Goal: Information Seeking & Learning: Learn about a topic

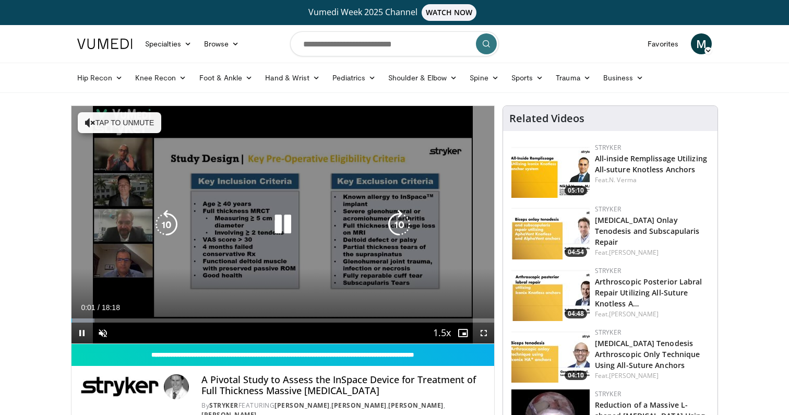
click at [119, 123] on button "Tap to unmute" at bounding box center [120, 122] width 84 height 21
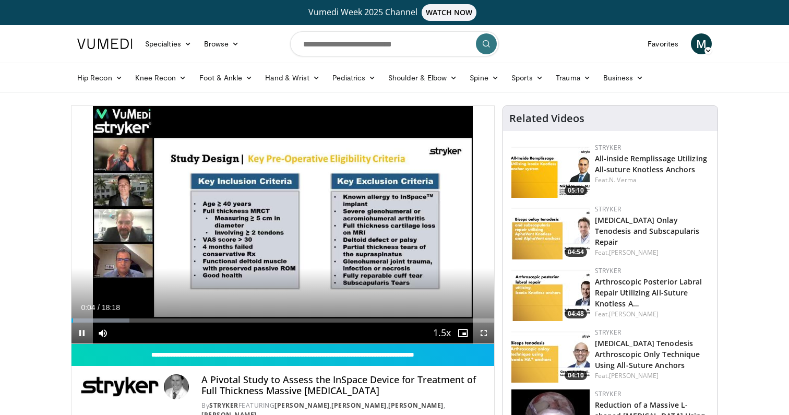
click at [482, 334] on span "Video Player" at bounding box center [484, 333] width 21 height 21
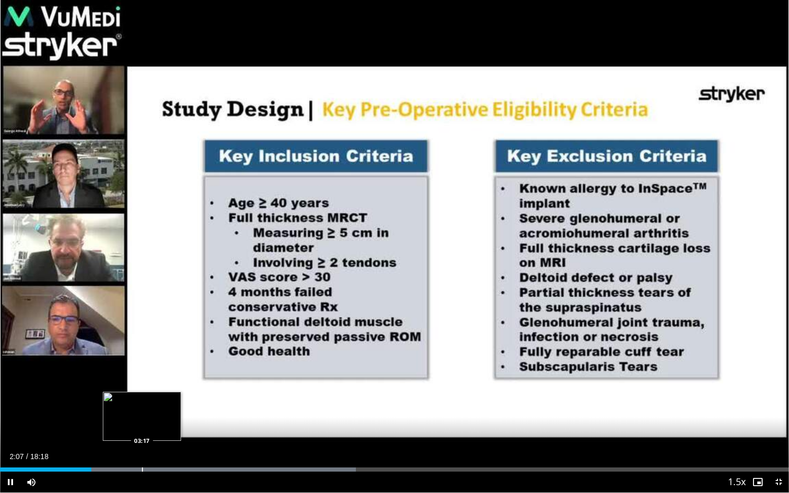
click at [142, 415] on div "Progress Bar" at bounding box center [142, 470] width 1 height 4
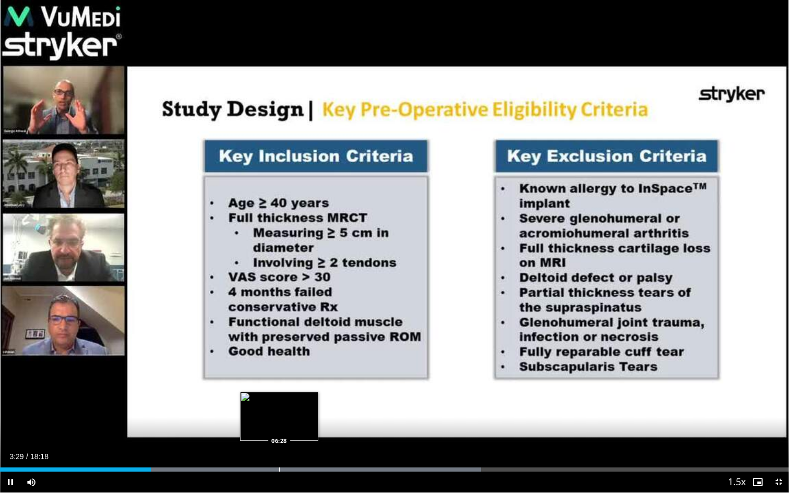
click at [279, 415] on div "Loaded : 60.98% 03:29 06:28" at bounding box center [394, 467] width 789 height 10
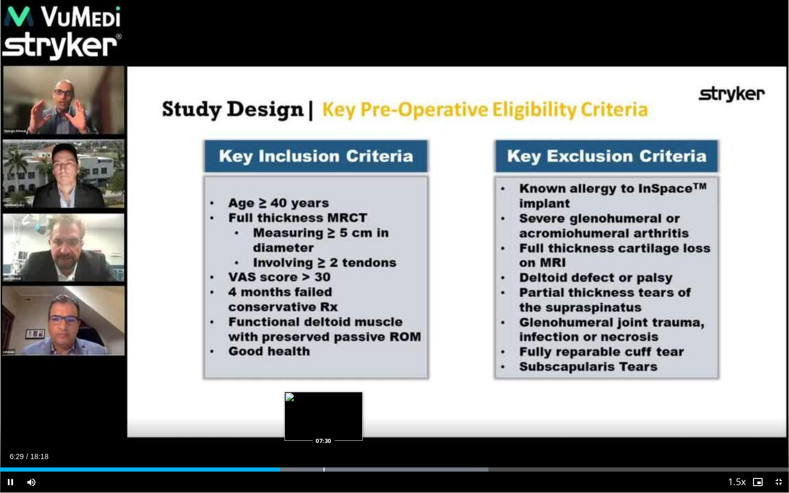
click at [324, 415] on div "Loaded : 61.89% 06:30 07:30" at bounding box center [394, 467] width 789 height 10
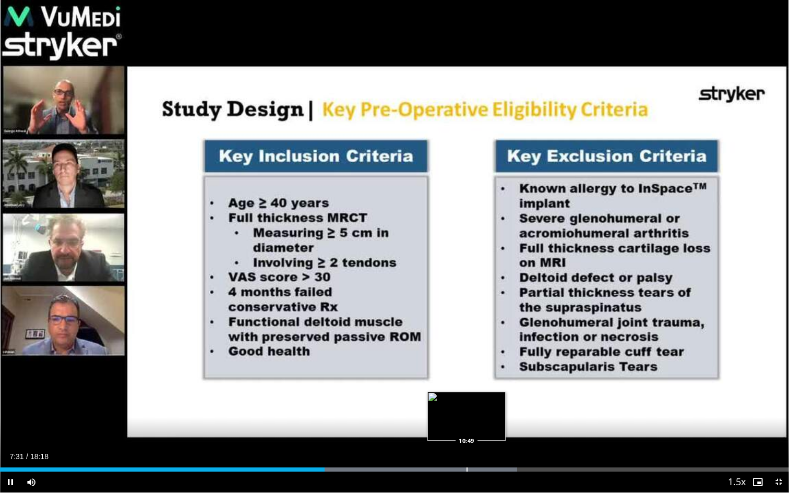
click at [467, 415] on div "Progress Bar" at bounding box center [467, 470] width 1 height 4
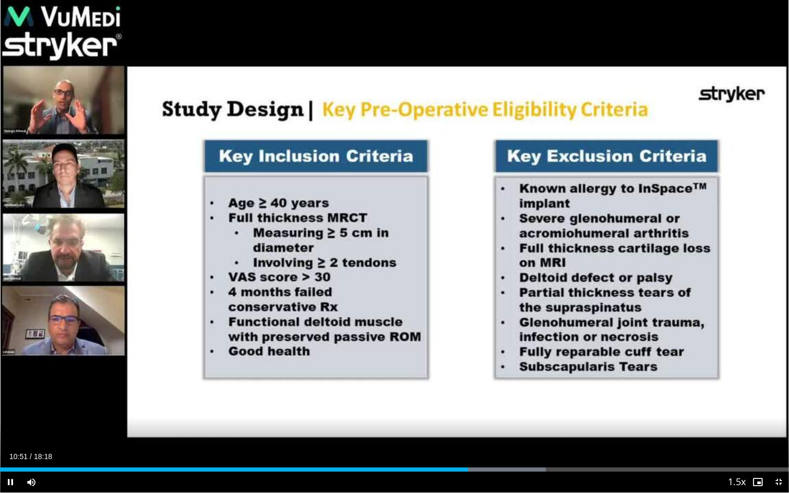
click at [779, 415] on span "Video Player" at bounding box center [779, 482] width 21 height 21
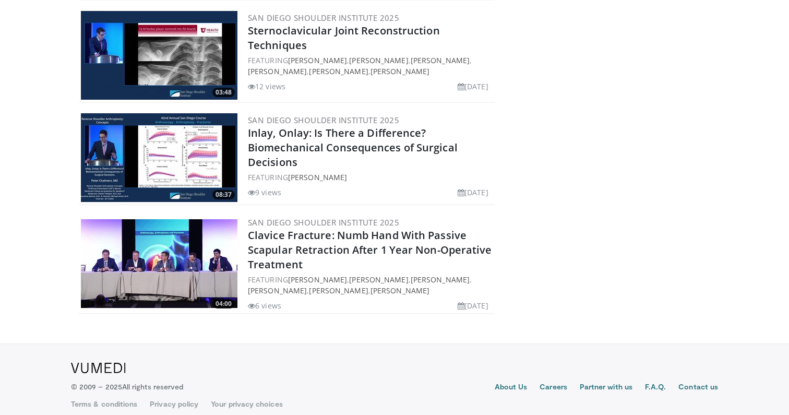
scroll to position [8463, 0]
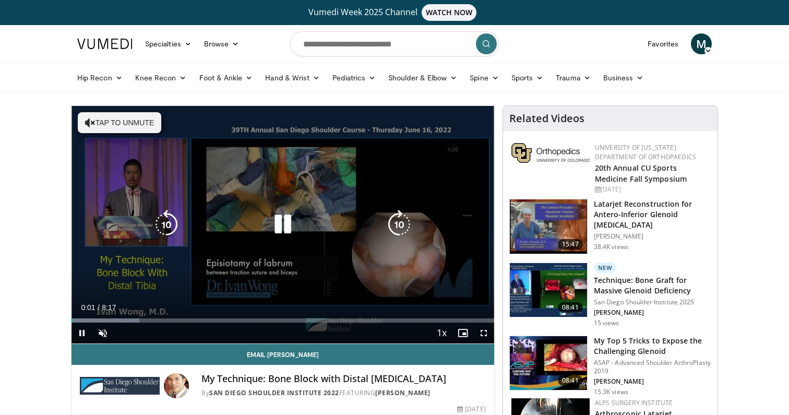
click at [138, 125] on button "Tap to unmute" at bounding box center [120, 122] width 84 height 21
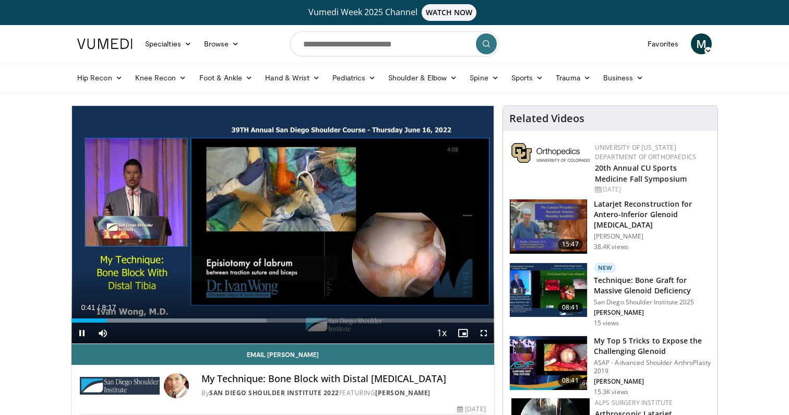
click at [482, 334] on span "Video Player" at bounding box center [484, 333] width 21 height 21
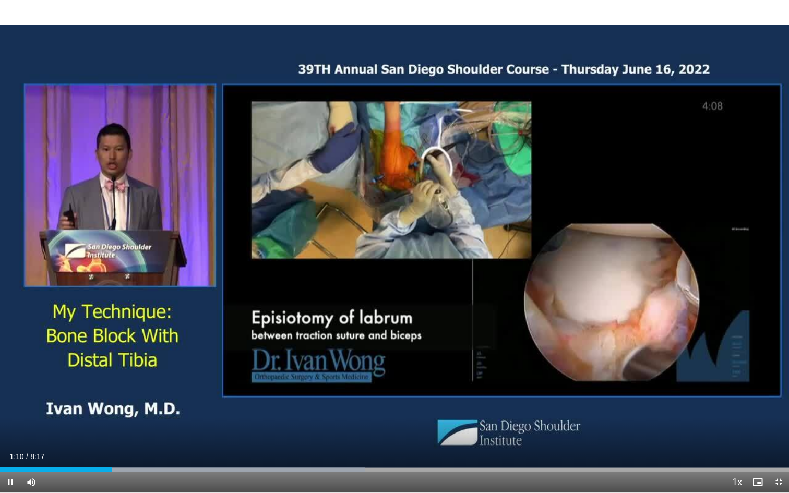
click at [144, 415] on div "Current Time 1:10 / Duration 8:17 Pause Skip Backward Skip Forward Mute Loaded …" at bounding box center [394, 482] width 789 height 21
click at [146, 415] on div "Progress Bar" at bounding box center [146, 470] width 1 height 4
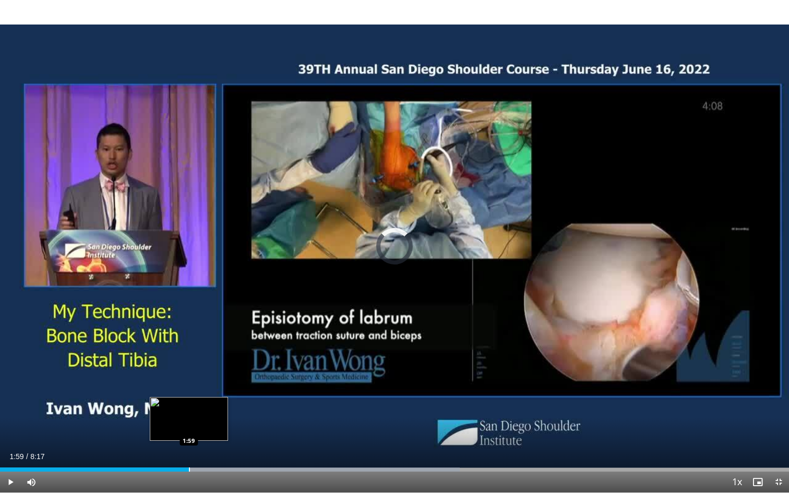
click at [189, 415] on div "Loaded : 58.27% 1:33 1:59" at bounding box center [394, 467] width 789 height 10
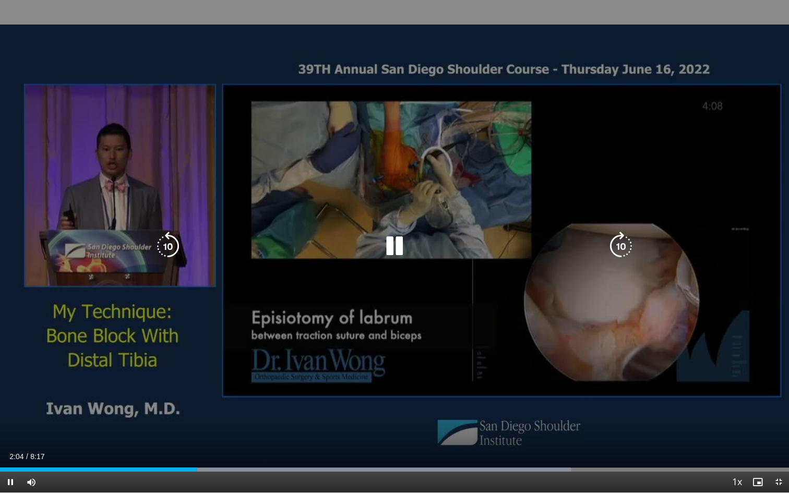
click at [168, 253] on icon "Video Player" at bounding box center [167, 246] width 29 height 29
click at [400, 243] on icon "Video Player" at bounding box center [394, 246] width 29 height 29
click at [385, 246] on icon "Video Player" at bounding box center [394, 246] width 29 height 29
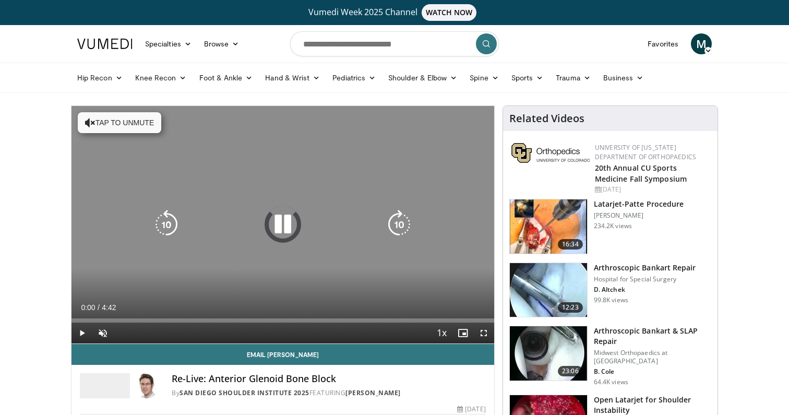
click at [117, 120] on button "Tap to unmute" at bounding box center [120, 122] width 84 height 21
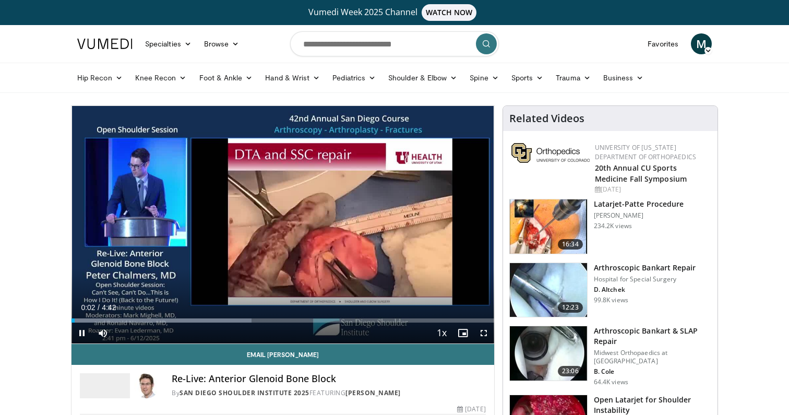
click at [483, 338] on span "Video Player" at bounding box center [484, 333] width 21 height 21
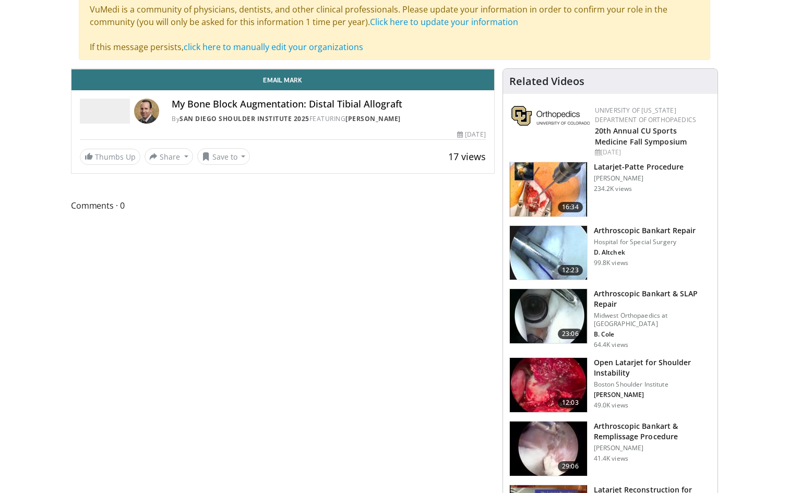
click at [494, 69] on span "Video Player" at bounding box center [484, 58] width 21 height 21
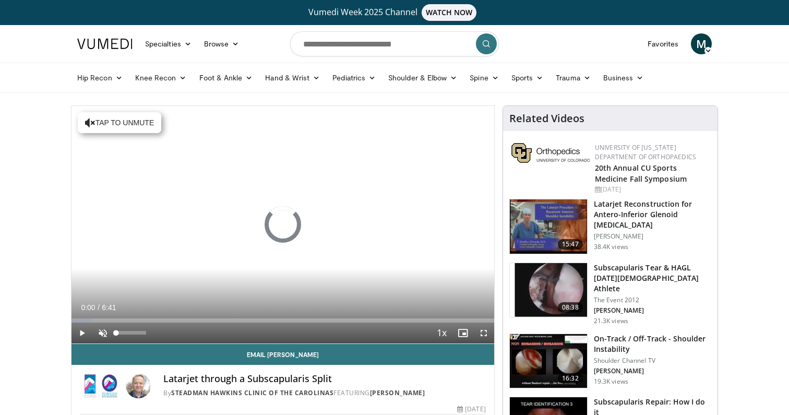
click at [104, 334] on span "Video Player" at bounding box center [102, 333] width 21 height 21
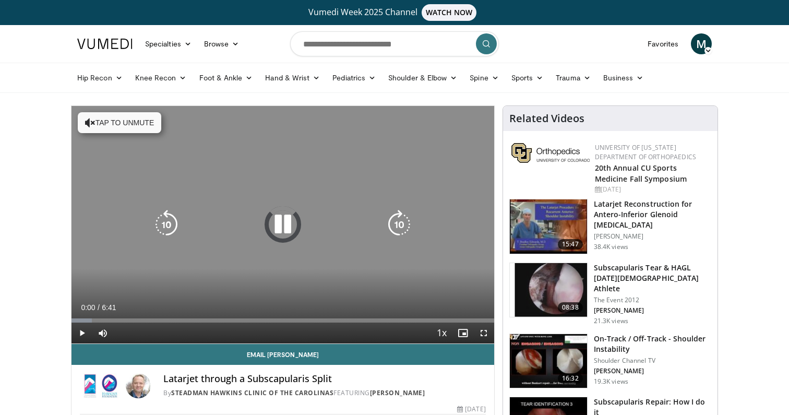
click at [121, 126] on button "Tap to unmute" at bounding box center [120, 122] width 84 height 21
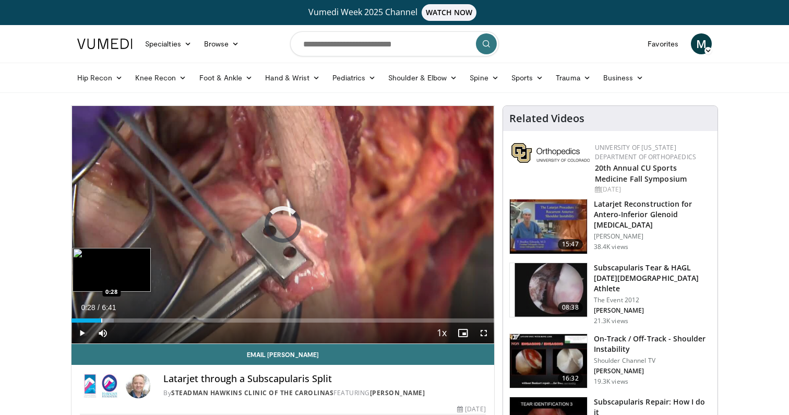
click at [101, 321] on div "Progress Bar" at bounding box center [101, 320] width 1 height 4
click at [84, 320] on div "Progress Bar" at bounding box center [84, 320] width 1 height 4
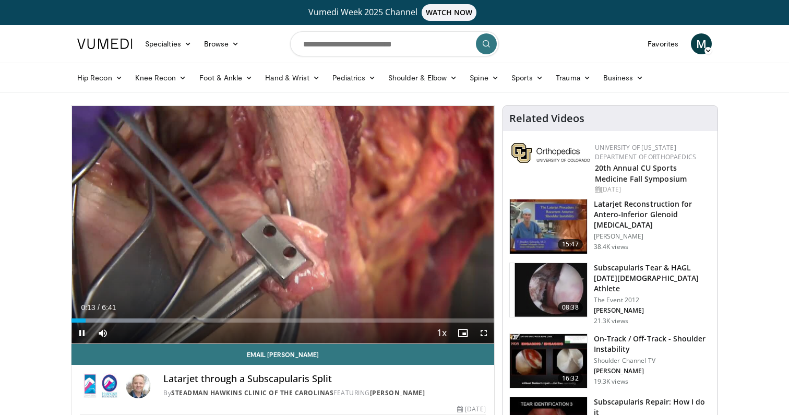
click at [485, 334] on span "Video Player" at bounding box center [484, 333] width 21 height 21
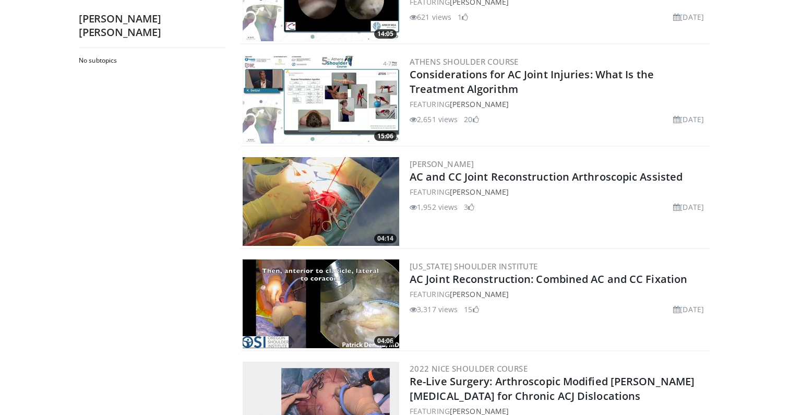
scroll to position [806, 0]
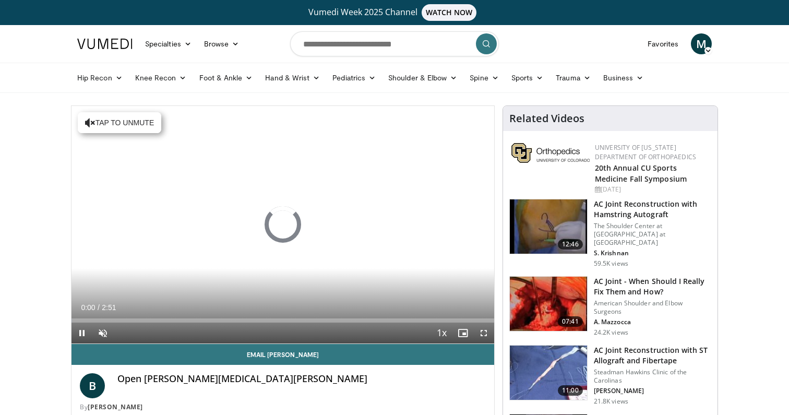
click at [80, 334] on span "Video Player" at bounding box center [82, 333] width 21 height 21
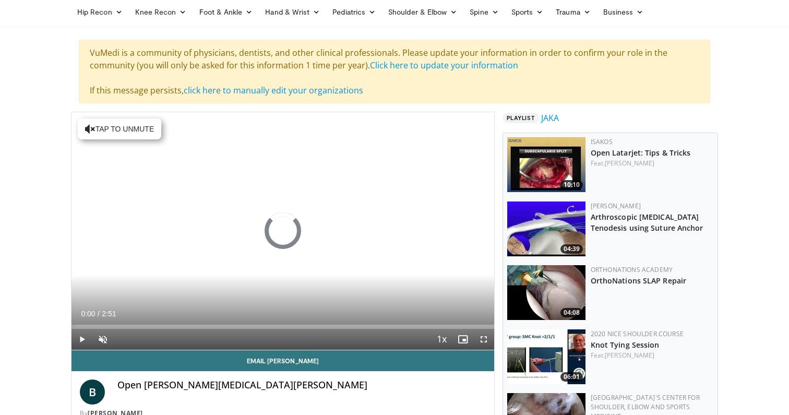
scroll to position [66, 0]
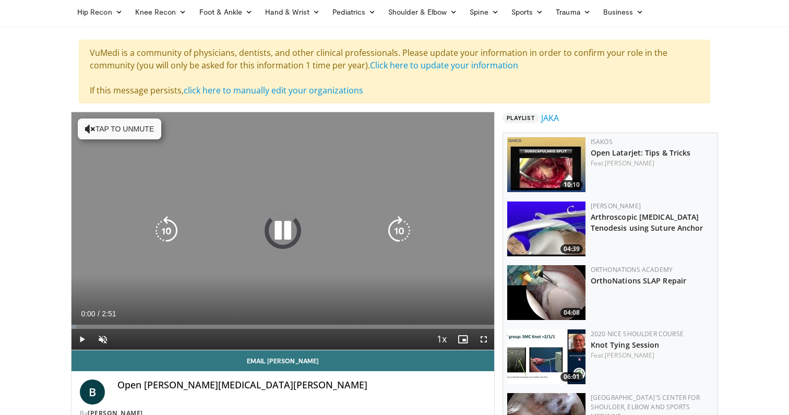
click at [277, 233] on icon "Video Player" at bounding box center [282, 230] width 29 height 29
click at [284, 225] on icon "Video Player" at bounding box center [282, 230] width 29 height 29
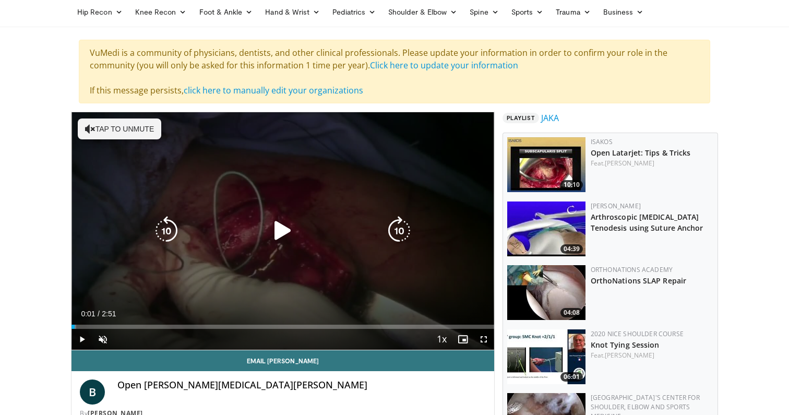
click at [276, 238] on icon "Video Player" at bounding box center [282, 230] width 29 height 29
click at [103, 135] on button "Tap to unmute" at bounding box center [120, 129] width 84 height 21
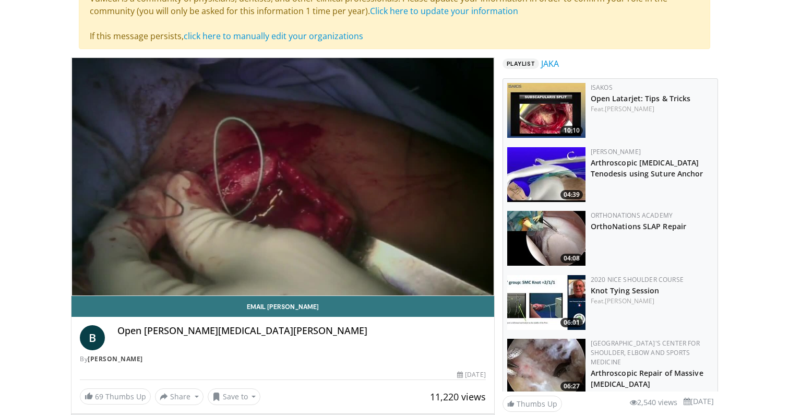
scroll to position [121, 0]
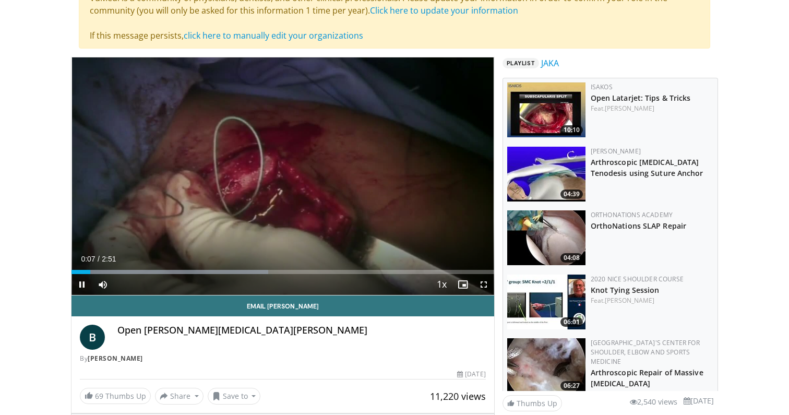
click at [485, 287] on span "Video Player" at bounding box center [484, 284] width 21 height 21
click at [487, 284] on span "Video Player" at bounding box center [484, 284] width 21 height 21
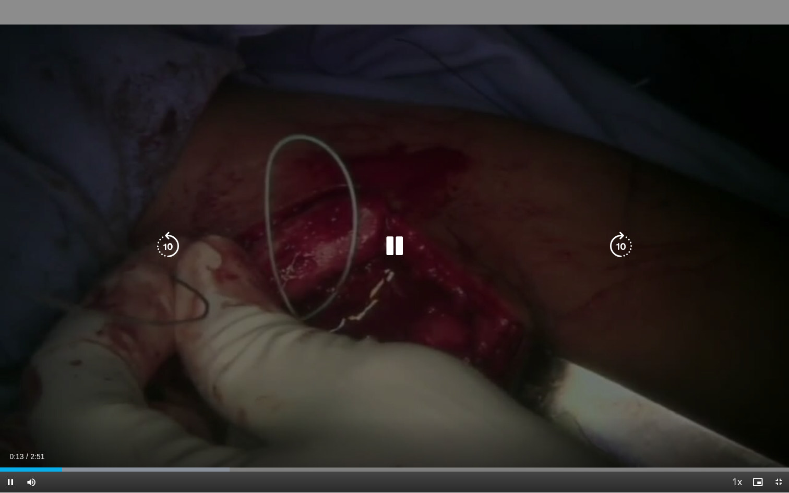
click at [167, 241] on icon "Video Player" at bounding box center [167, 246] width 29 height 29
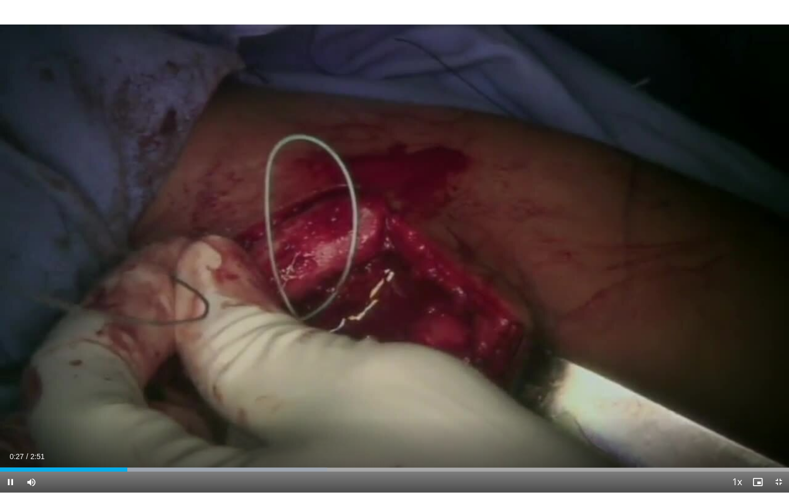
click at [779, 415] on span "Video Player" at bounding box center [779, 482] width 21 height 21
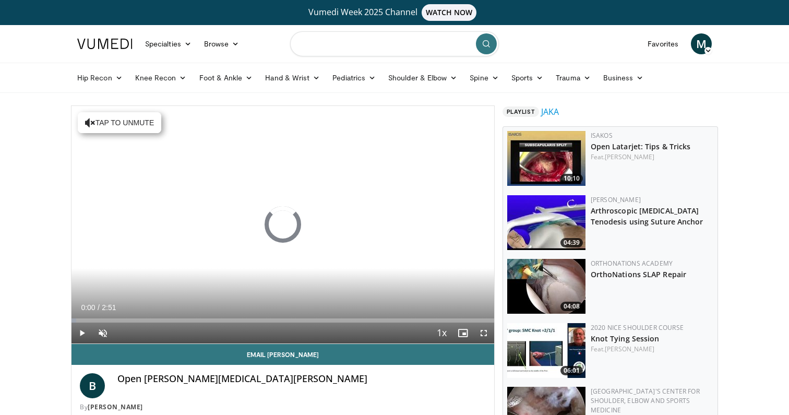
click at [341, 46] on input "Search topics, interventions" at bounding box center [394, 43] width 209 height 25
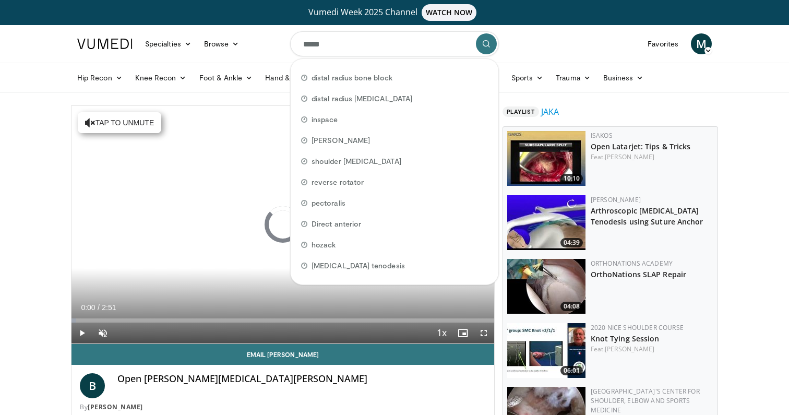
type input "******"
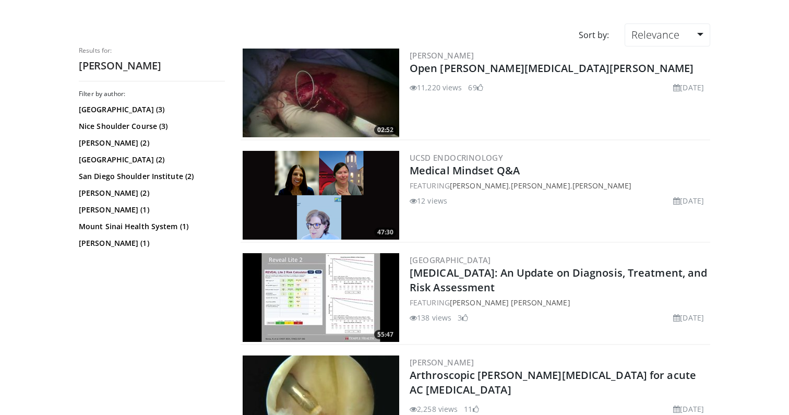
scroll to position [92, 0]
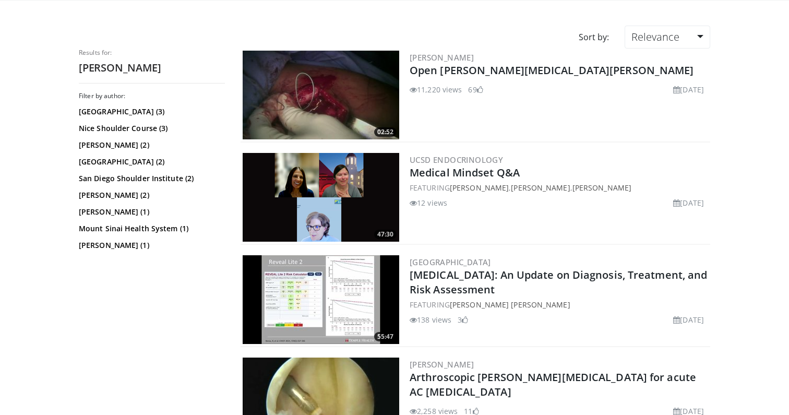
click at [317, 115] on img at bounding box center [321, 95] width 157 height 89
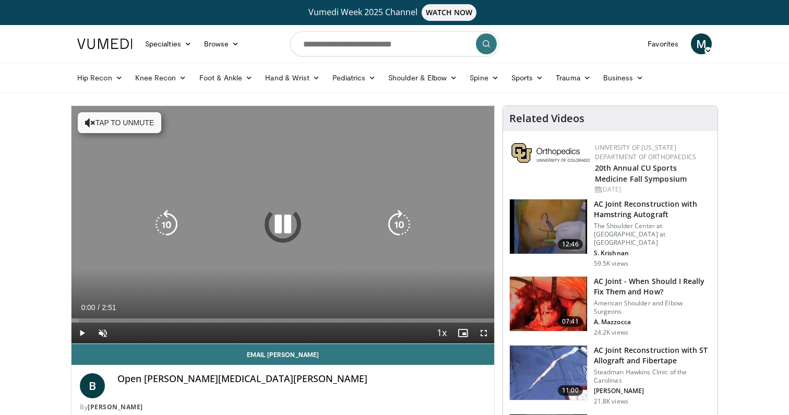
click at [122, 127] on button "Tap to unmute" at bounding box center [120, 122] width 84 height 21
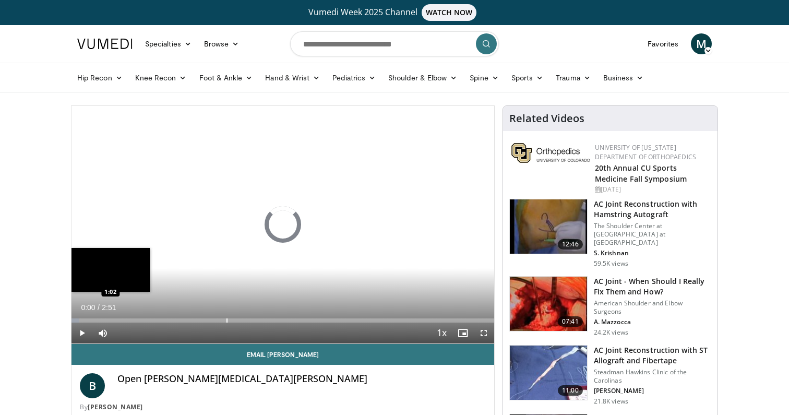
click at [227, 321] on div "Progress Bar" at bounding box center [227, 320] width 1 height 4
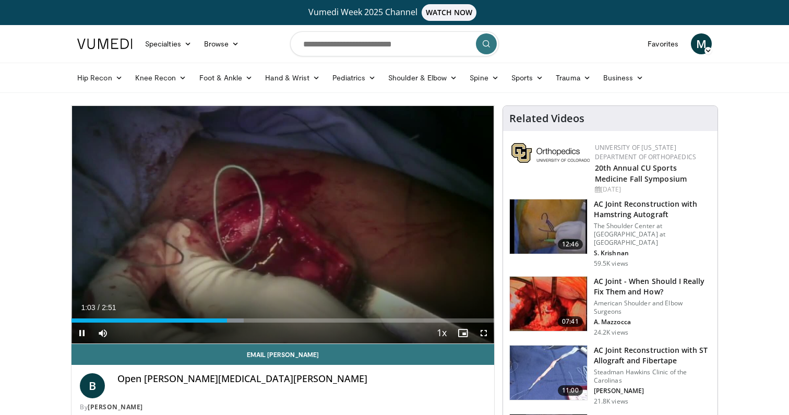
click at [81, 329] on span "Video Player" at bounding box center [82, 333] width 21 height 21
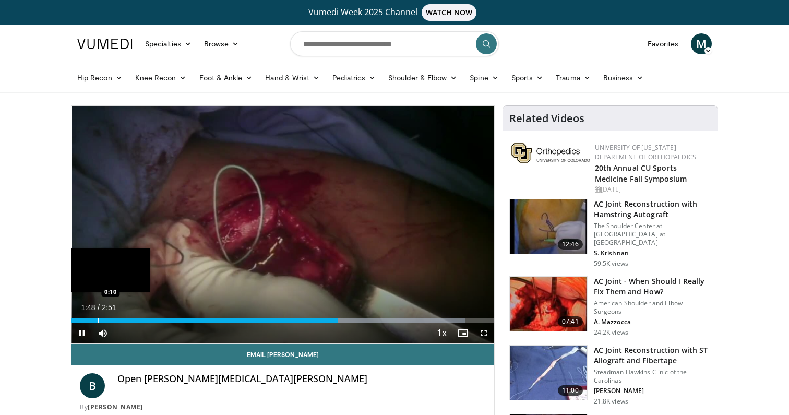
click at [99, 322] on div "Progress Bar" at bounding box center [98, 320] width 1 height 4
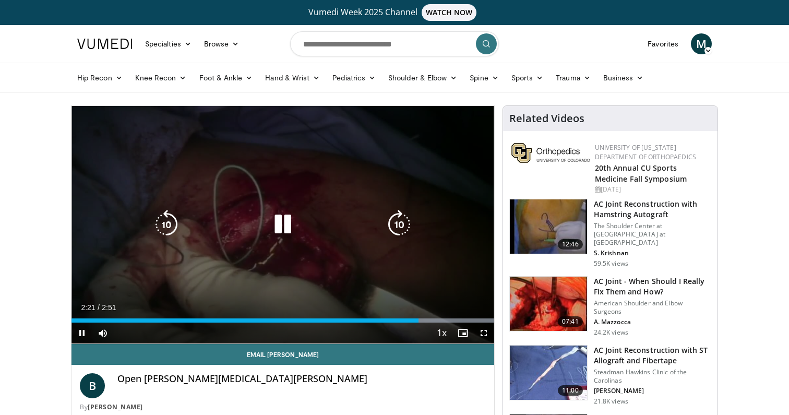
click at [283, 222] on icon "Video Player" at bounding box center [282, 224] width 29 height 29
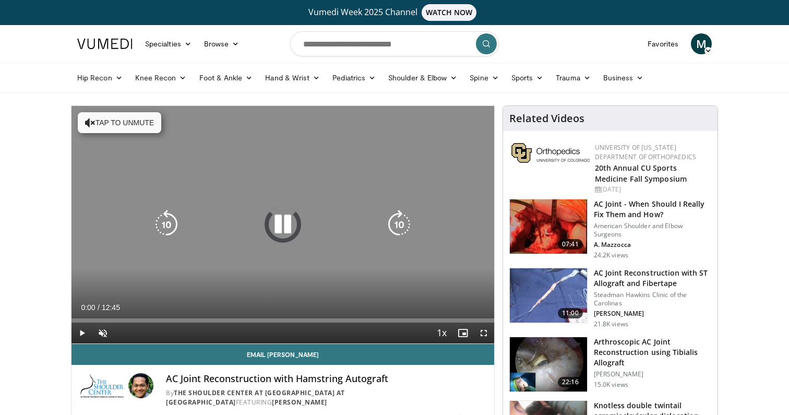
click at [139, 115] on button "Tap to unmute" at bounding box center [120, 122] width 84 height 21
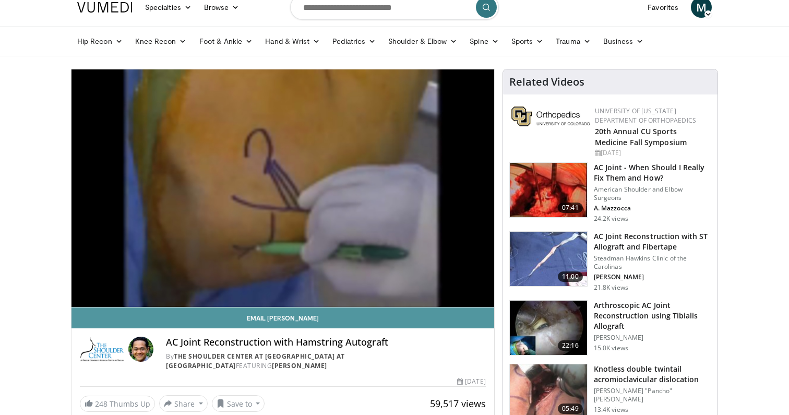
scroll to position [34, 0]
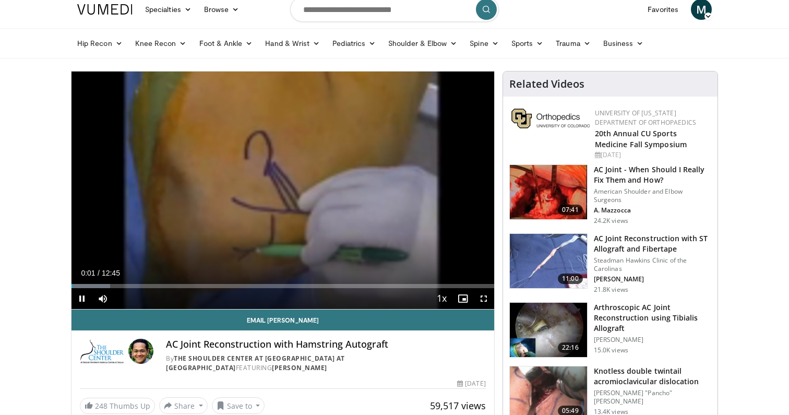
click at [480, 302] on span "Video Player" at bounding box center [484, 298] width 21 height 21
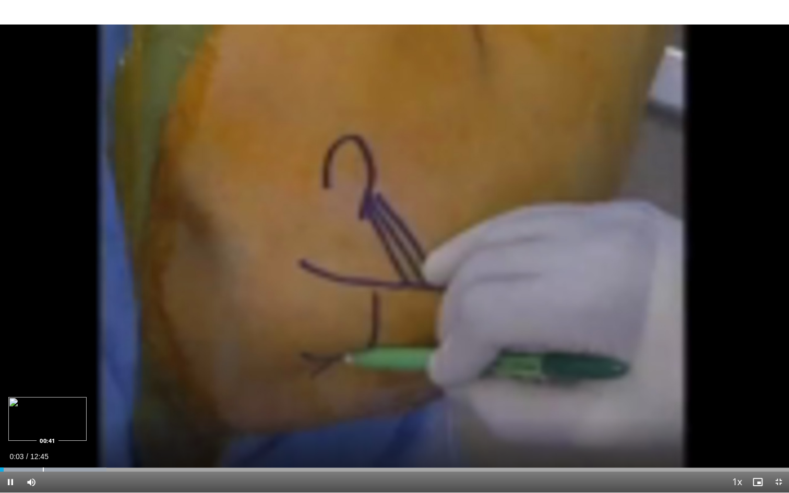
click at [62, 415] on div "Loaded : 13.52% 00:03 00:41" at bounding box center [394, 470] width 789 height 4
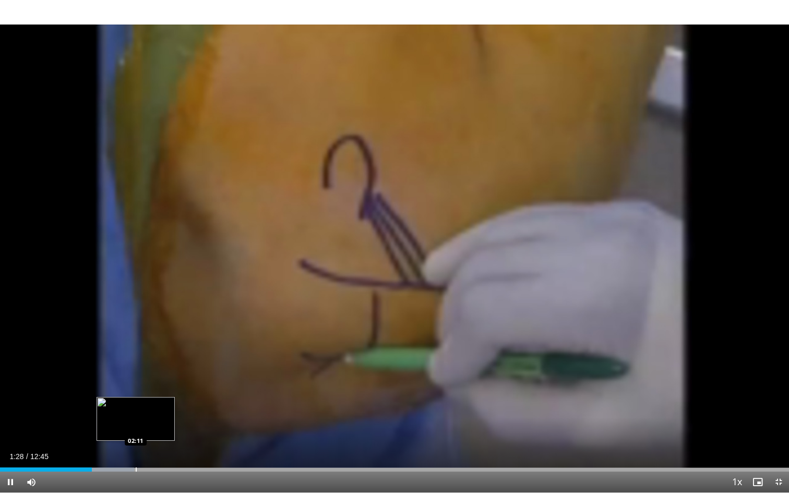
click at [136, 415] on div "Progress Bar" at bounding box center [136, 470] width 1 height 4
click at [137, 415] on div "Progress Bar" at bounding box center [136, 470] width 1 height 4
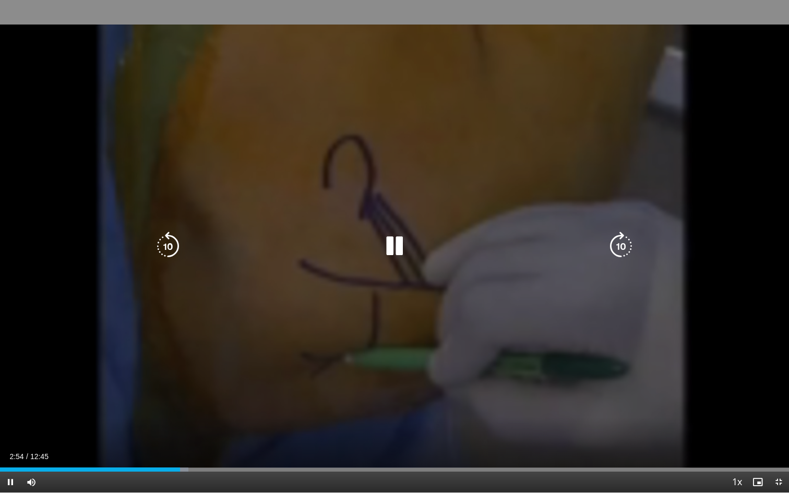
click at [777, 415] on video-js "**********" at bounding box center [394, 246] width 789 height 493
click at [402, 236] on icon "Video Player" at bounding box center [394, 246] width 29 height 29
